Goal: Check status: Check status

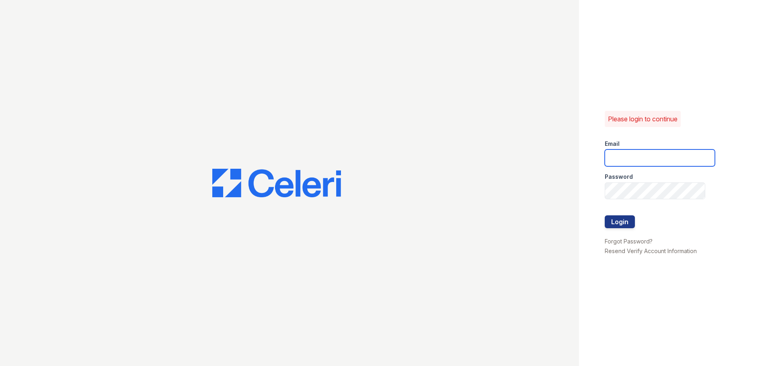
click at [632, 156] on input "email" at bounding box center [659, 157] width 110 height 17
type input "pennstation1@cafmanagement.com"
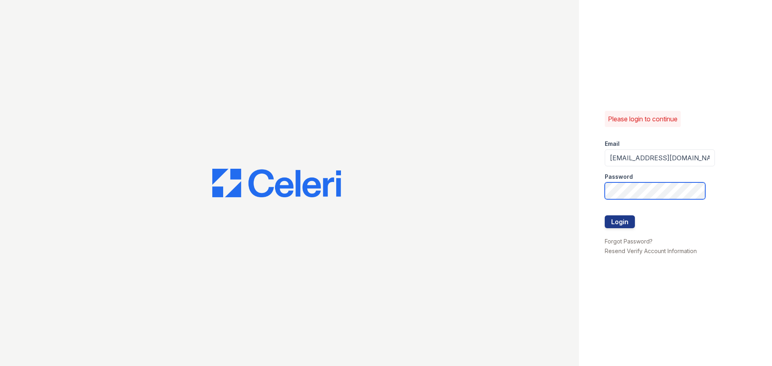
click at [604, 215] on button "Login" at bounding box center [619, 221] width 30 height 13
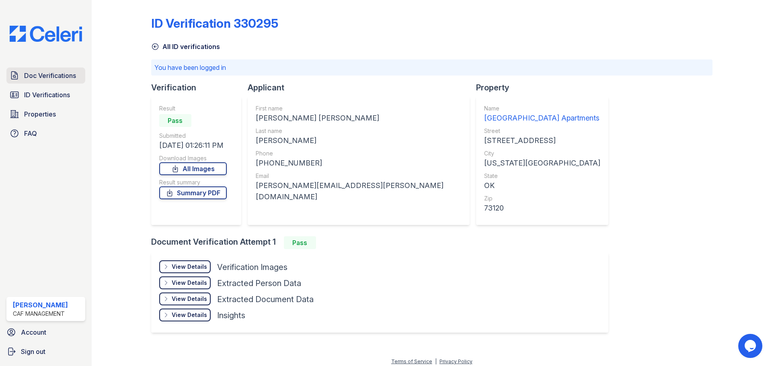
click at [61, 77] on span "Doc Verifications" at bounding box center [50, 76] width 52 height 10
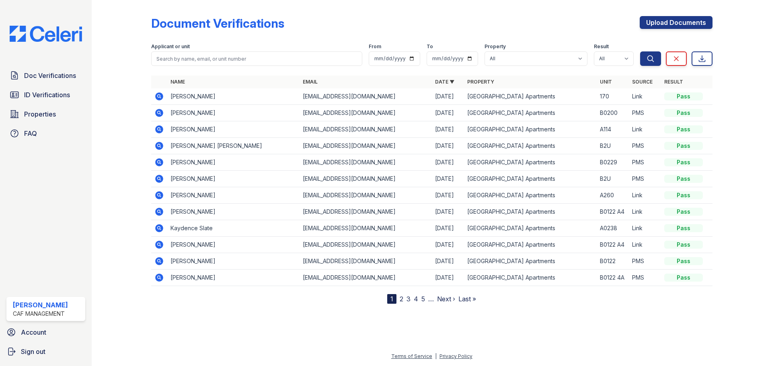
click at [156, 97] on icon at bounding box center [159, 96] width 8 height 8
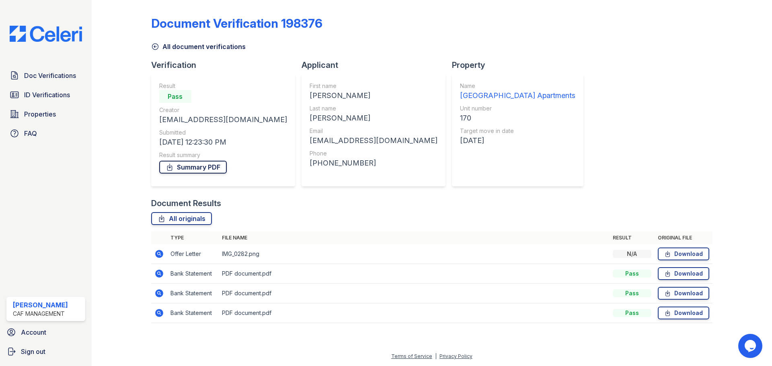
click at [206, 165] on link "Summary PDF" at bounding box center [193, 167] width 68 height 13
click at [49, 95] on span "ID Verifications" at bounding box center [47, 95] width 46 height 10
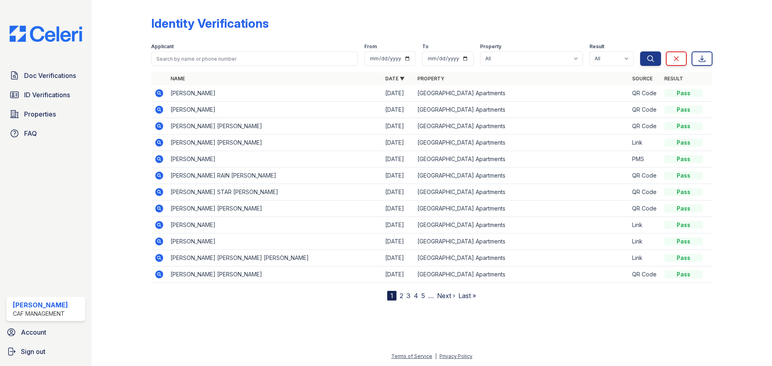
click at [158, 143] on icon at bounding box center [159, 143] width 10 height 10
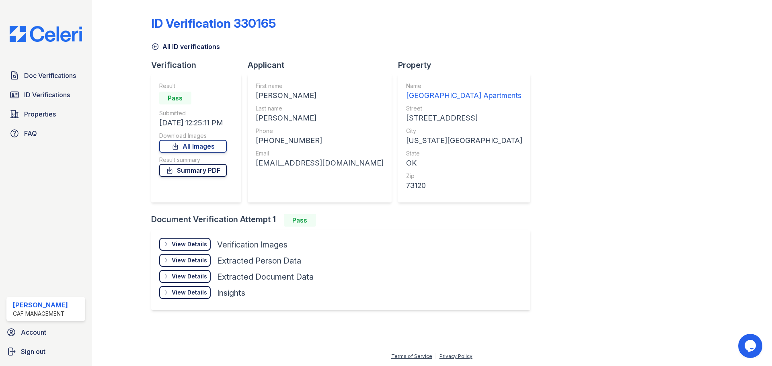
click at [196, 172] on link "Summary PDF" at bounding box center [193, 170] width 68 height 13
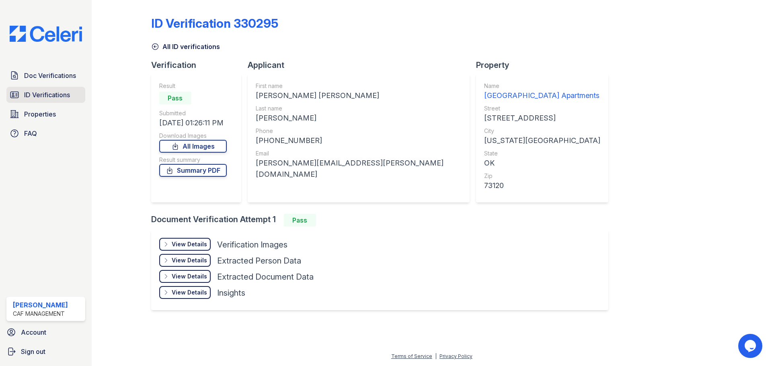
click at [57, 98] on span "ID Verifications" at bounding box center [47, 95] width 46 height 10
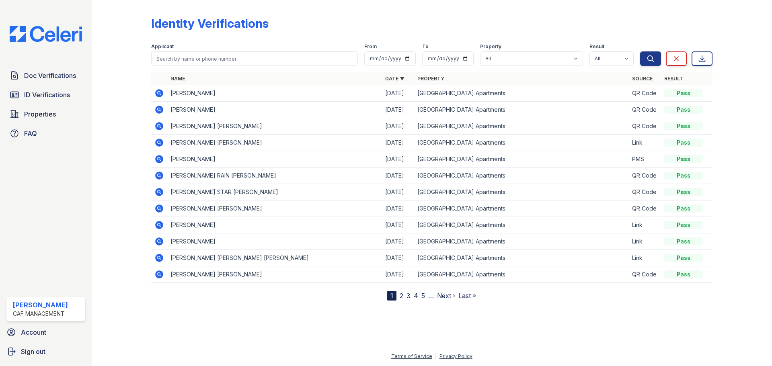
click at [401, 298] on link "2" at bounding box center [401, 296] width 4 height 8
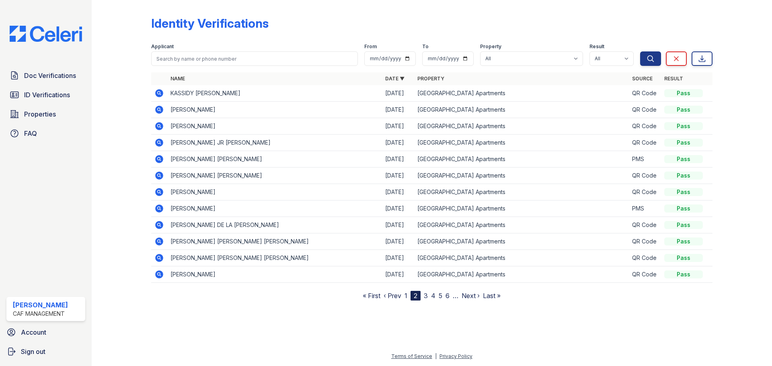
click at [425, 297] on link "3" at bounding box center [426, 296] width 4 height 8
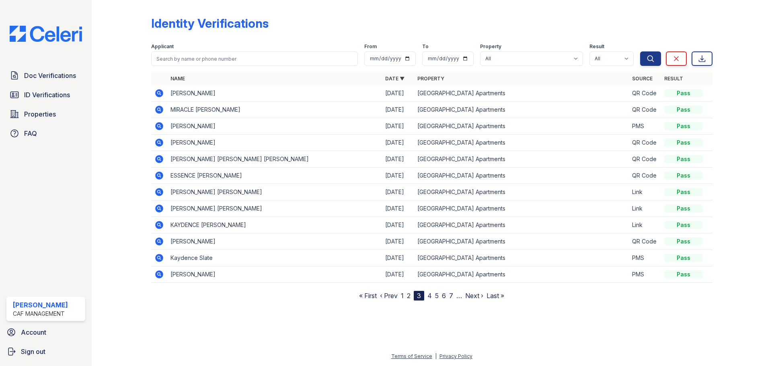
click at [158, 227] on icon at bounding box center [159, 225] width 8 height 8
click at [159, 258] on icon at bounding box center [159, 257] width 2 height 2
